Goal: Information Seeking & Learning: Check status

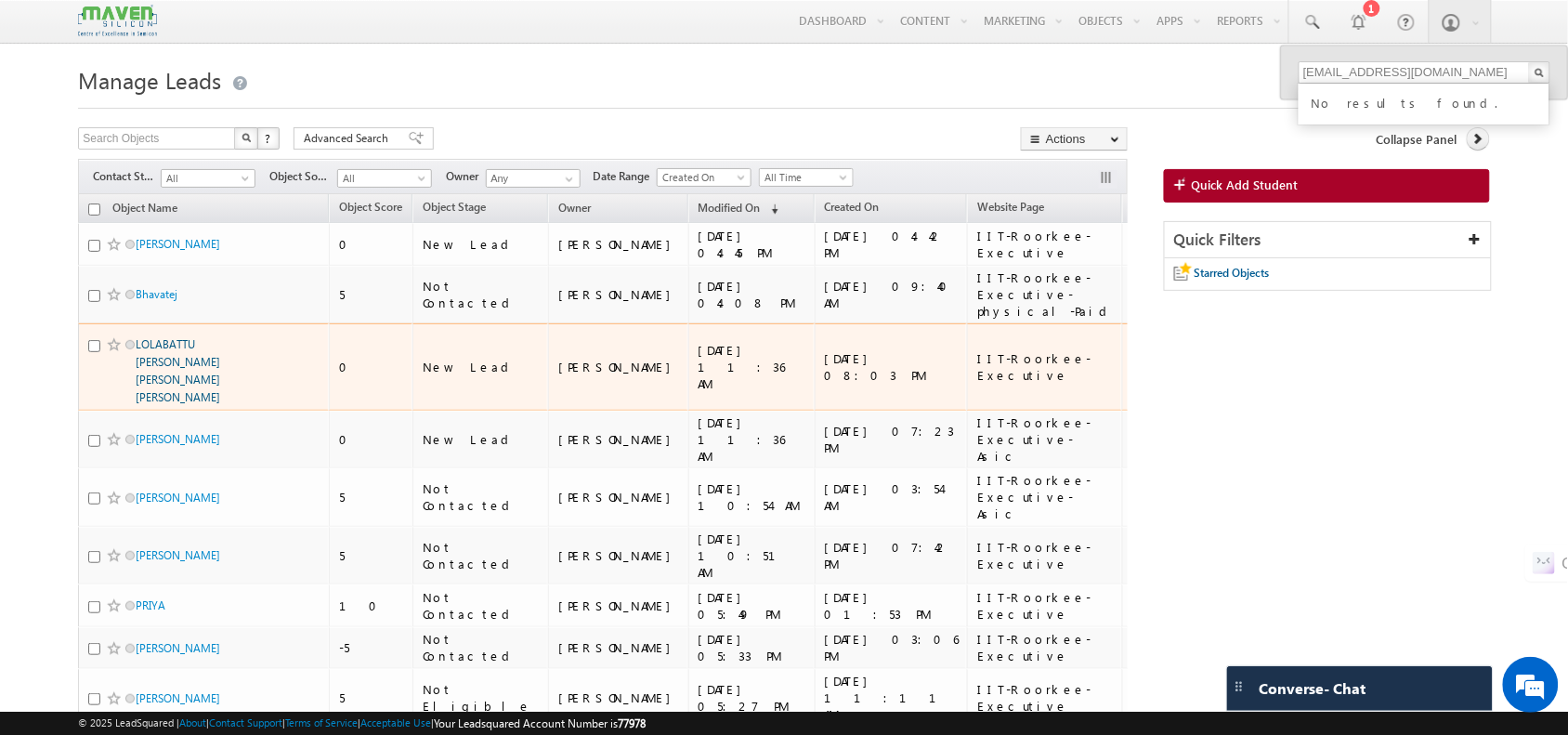
click at [193, 349] on link "LOLABATTU [PERSON_NAME] [PERSON_NAME] [PERSON_NAME]" at bounding box center [178, 370] width 85 height 67
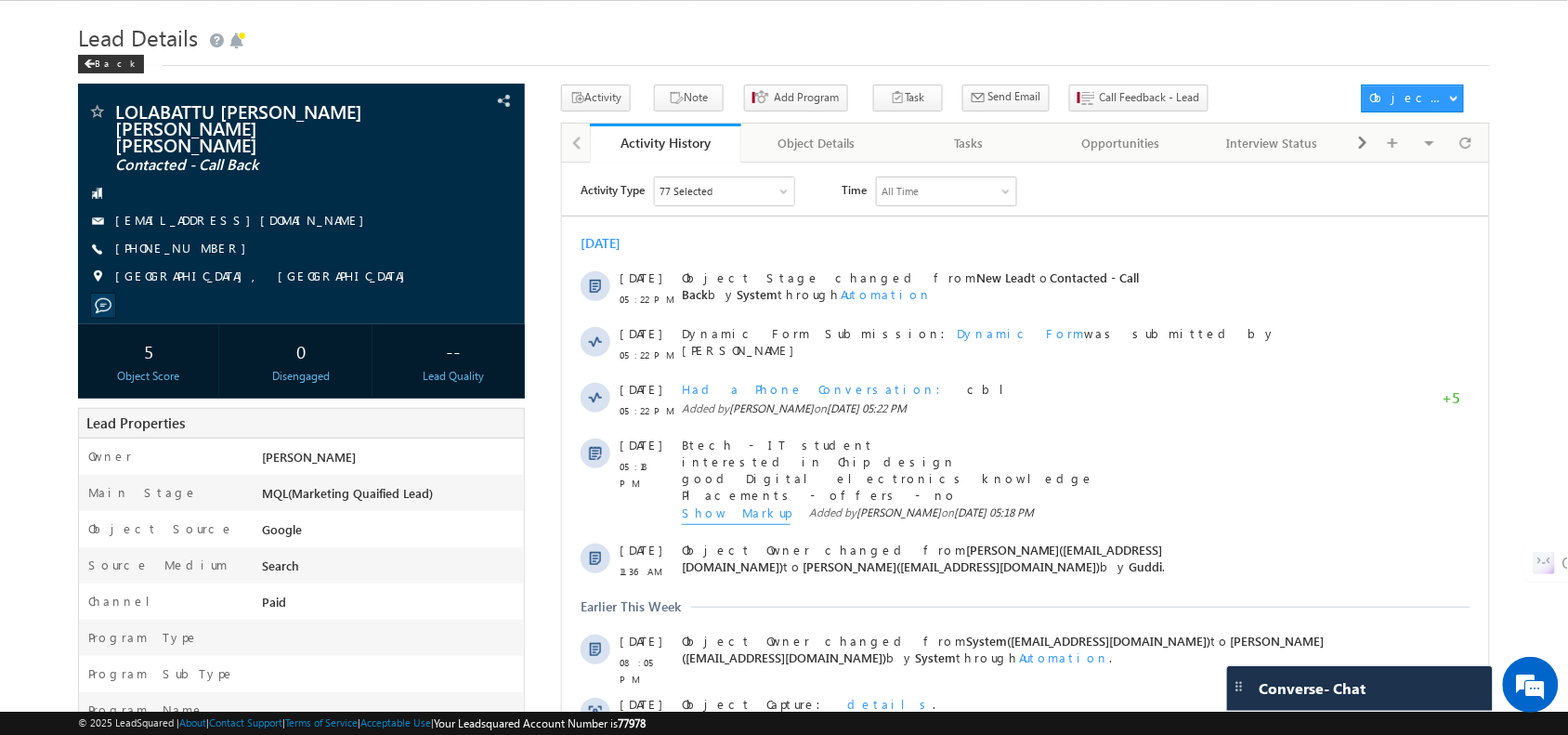
scroll to position [44, 0]
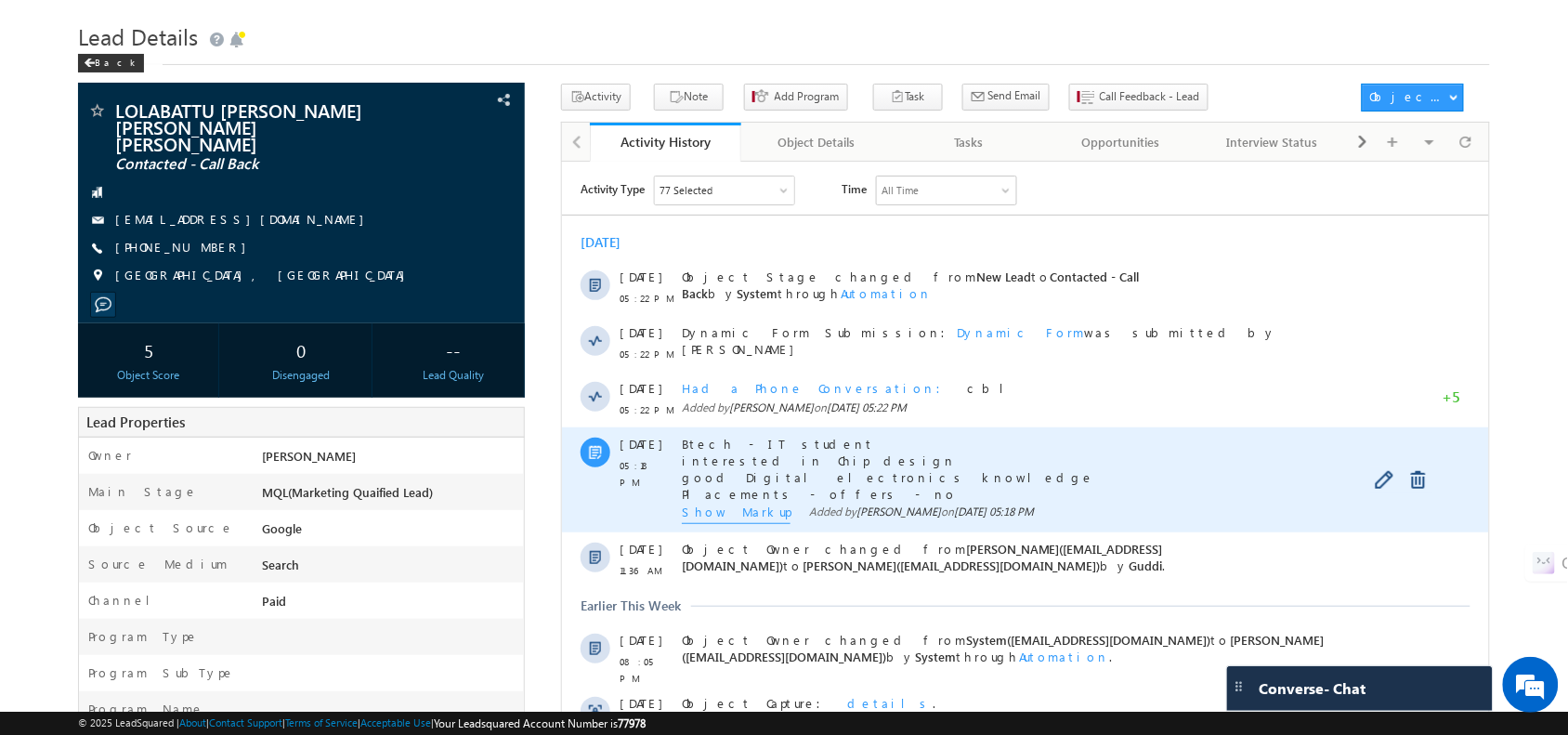
click at [718, 514] on span "Show Markup" at bounding box center [735, 513] width 109 height 20
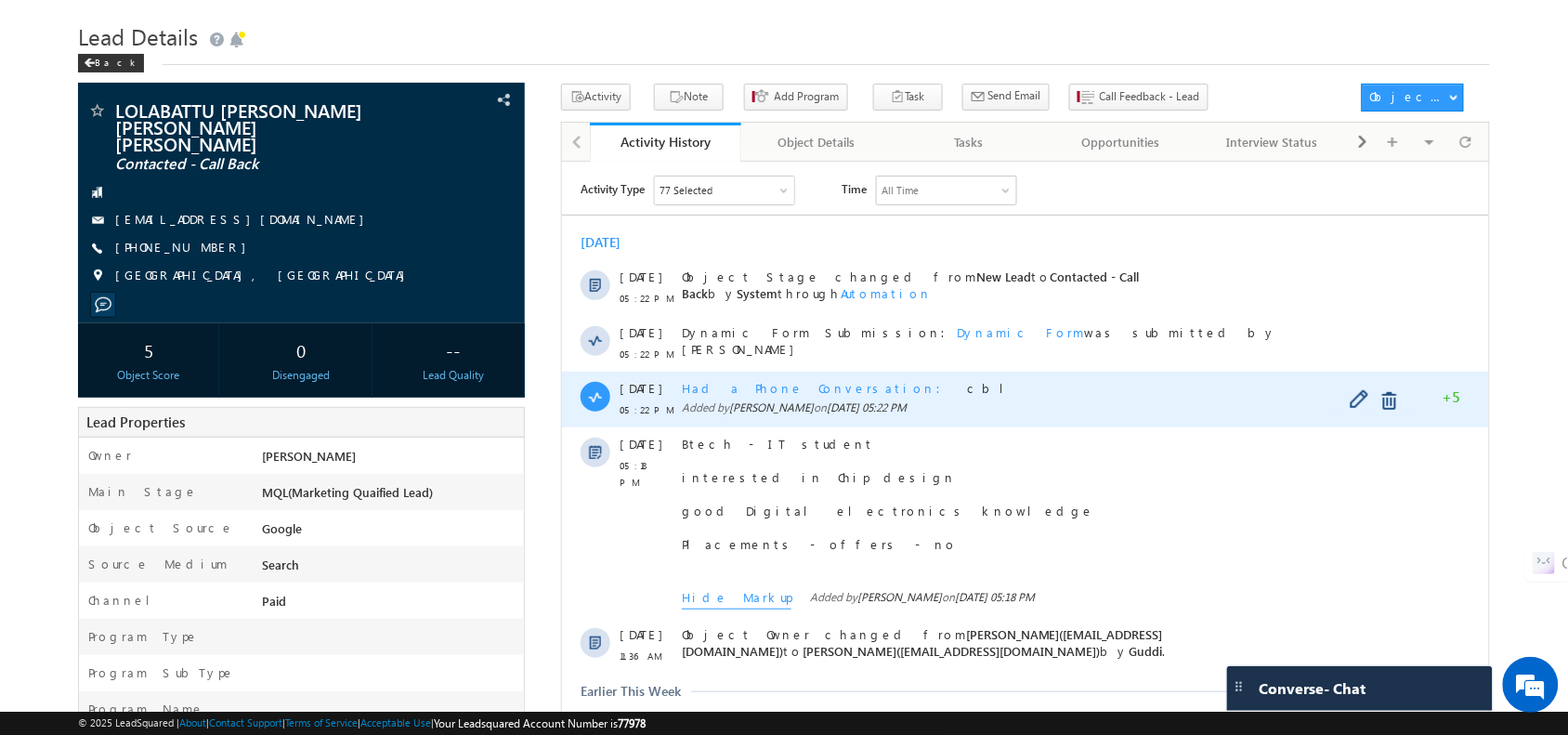
scroll to position [0, 0]
